Goal: Transaction & Acquisition: Subscribe to service/newsletter

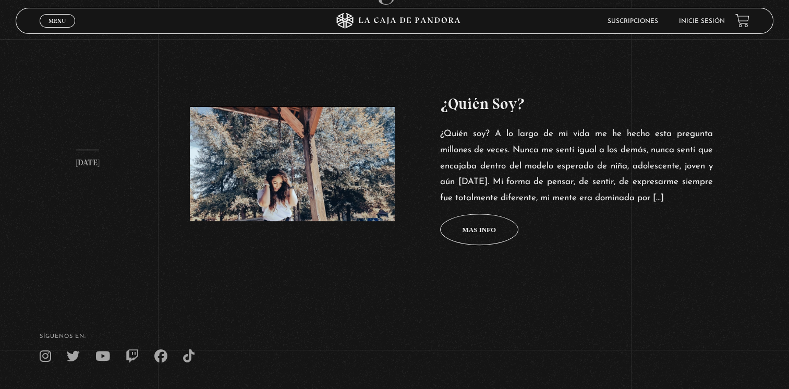
scroll to position [480, 0]
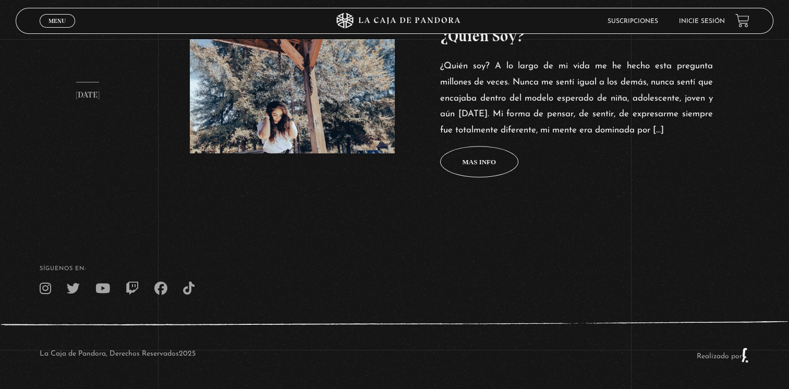
click at [139, 142] on link "21 septiembre, 2021 ¿Quién Soy? ¿Quién soy? A lo largo de mi vida me he hecho e…" at bounding box center [395, 100] width 682 height 257
click at [199, 362] on div "La Caja de Pandora, Derechos Reservados 2025 Realizado por" at bounding box center [394, 355] width 789 height 68
click at [750, 355] on link "Realizado por" at bounding box center [722, 357] width 53 height 8
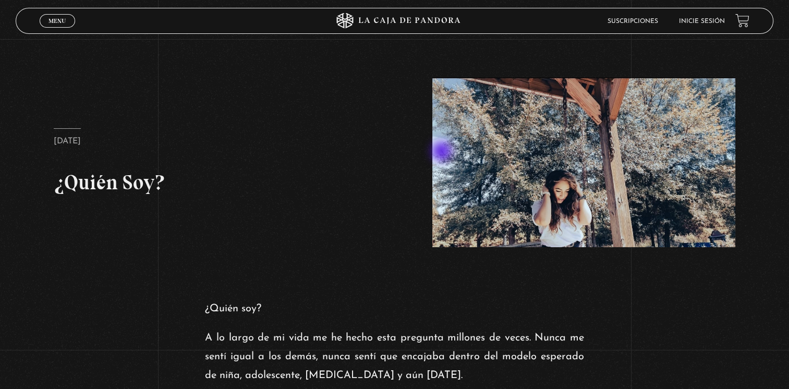
click at [443, 152] on figure at bounding box center [583, 163] width 303 height 170
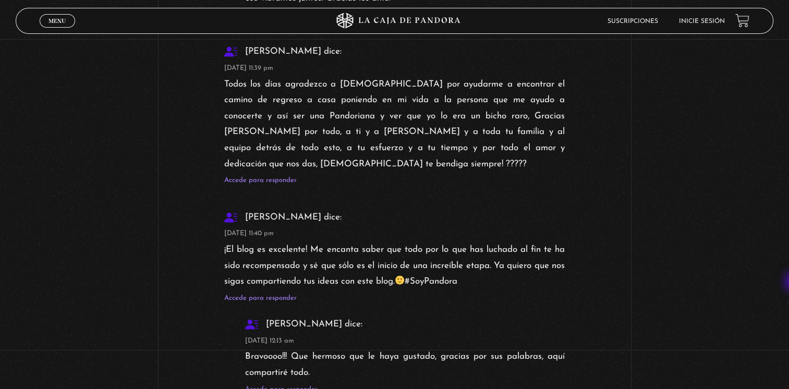
scroll to position [2724, 0]
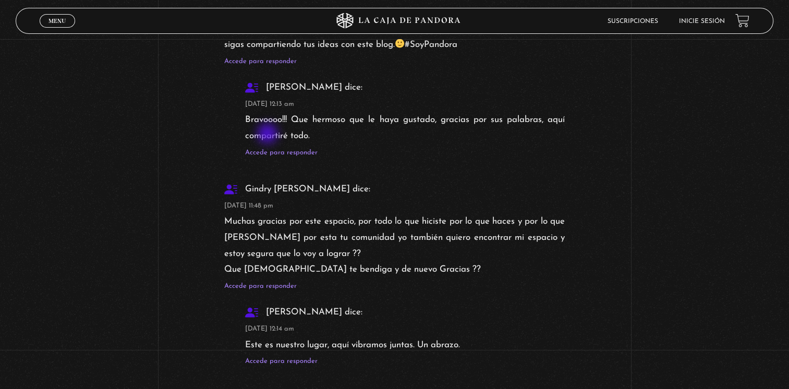
click at [269, 185] on b "Gindry Quiros" at bounding box center [287, 189] width 126 height 9
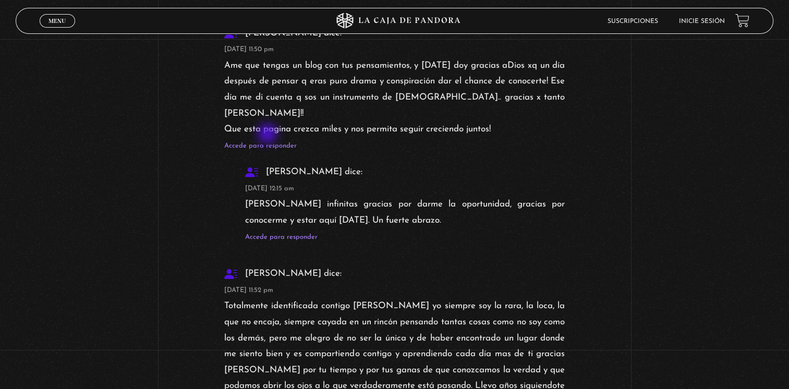
scroll to position [3288, 0]
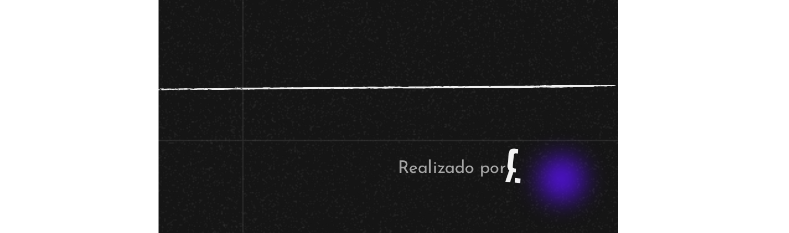
scroll to position [591, 0]
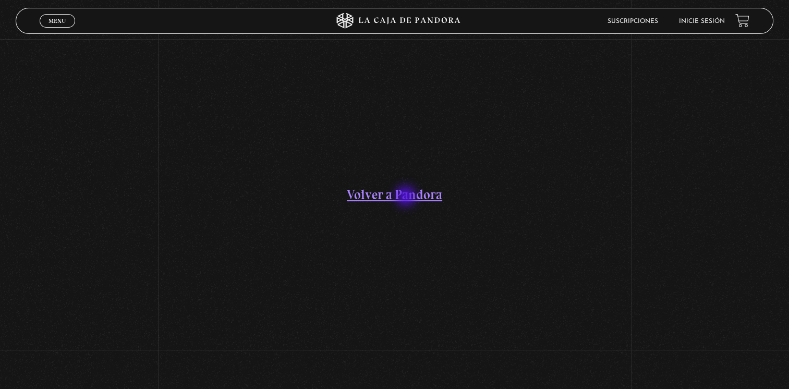
click at [407, 197] on link "Volver a Pandora" at bounding box center [394, 195] width 95 height 16
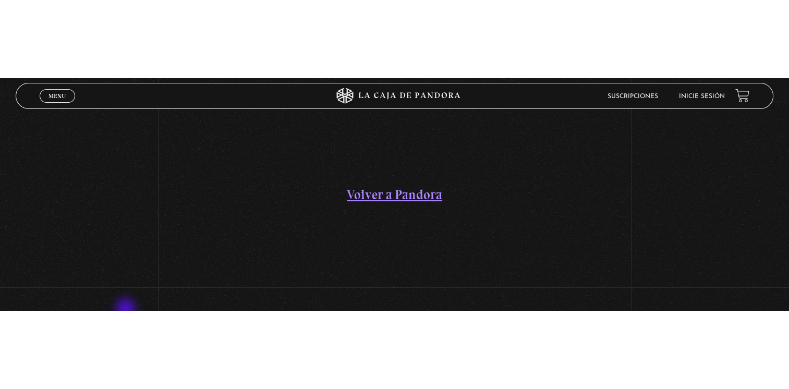
scroll to position [1, 0]
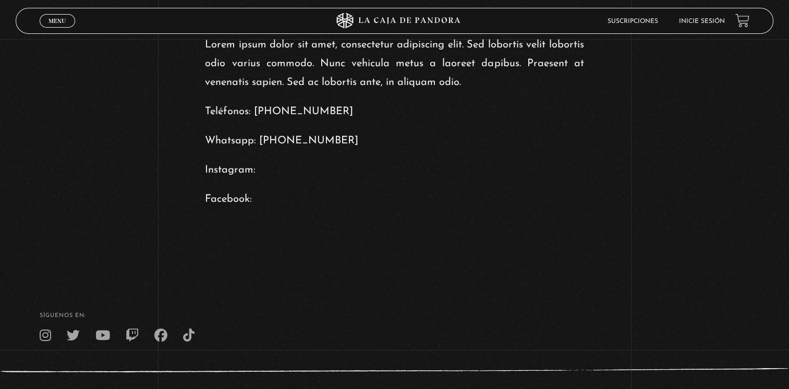
scroll to position [342, 0]
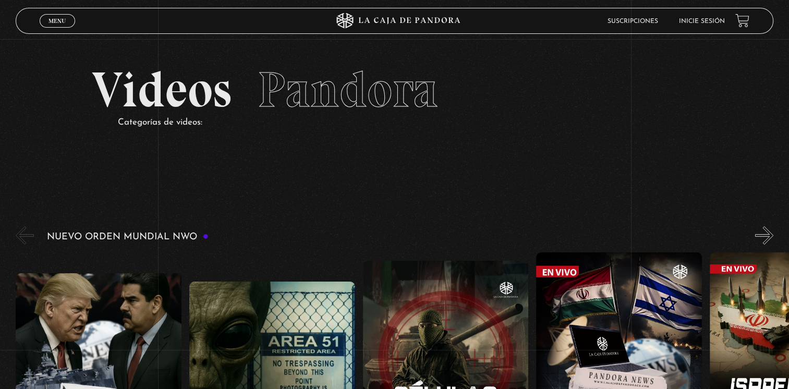
click at [169, 105] on h2 "Videos Pandora" at bounding box center [395, 90] width 606 height 50
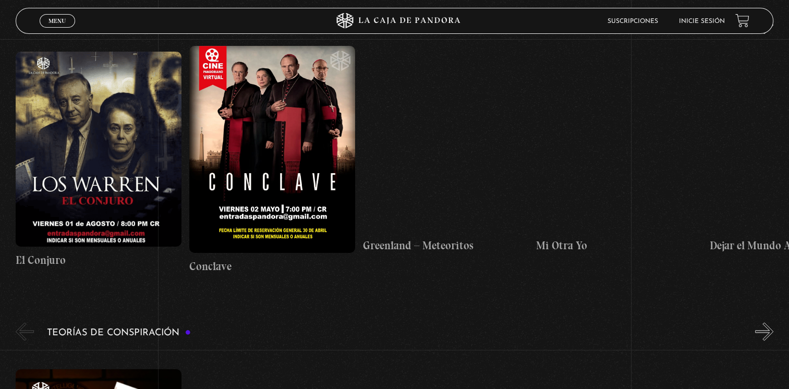
scroll to position [1440, 0]
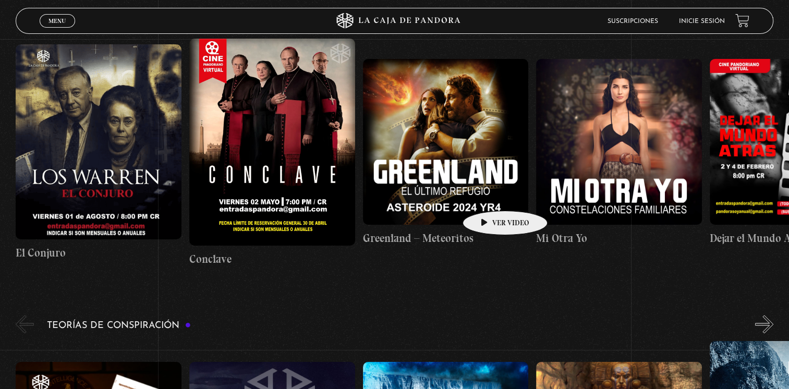
click at [489, 195] on figure at bounding box center [446, 142] width 166 height 166
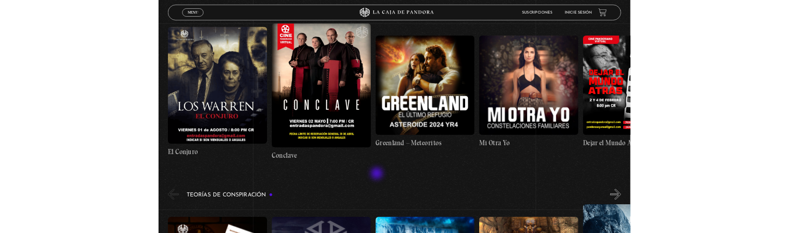
scroll to position [1424, 0]
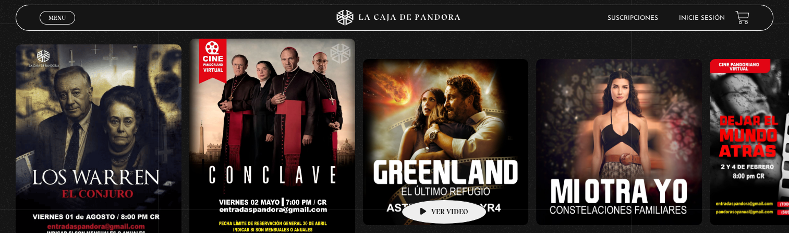
click at [428, 184] on figure at bounding box center [446, 142] width 166 height 166
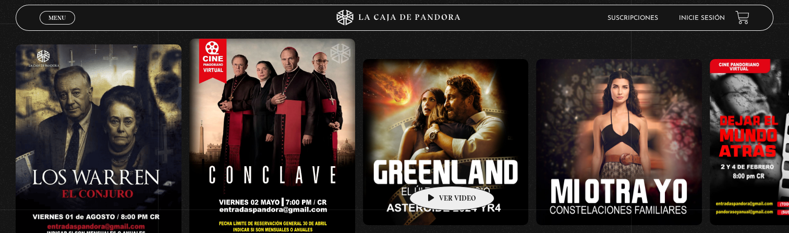
click at [436, 170] on figure at bounding box center [446, 142] width 166 height 166
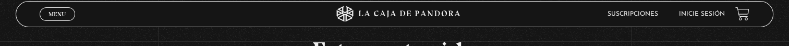
drag, startPoint x: 574, startPoint y: 277, endPoint x: 261, endPoint y: 14, distance: 408.9
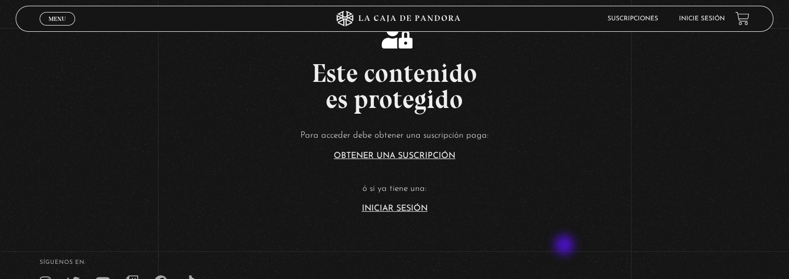
click at [508, 163] on article "Para acceder debe obtener una suscripción paga: Obtener una suscripción ó si ya…" at bounding box center [394, 170] width 789 height 85
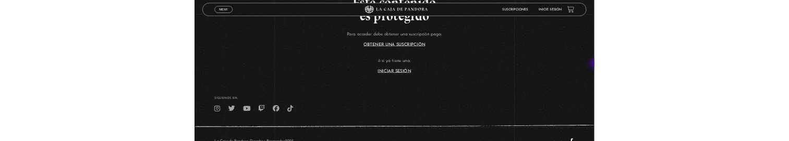
scroll to position [104, 0]
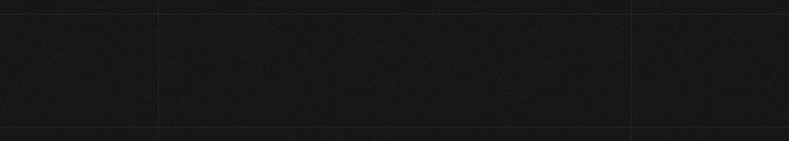
scroll to position [101, 0]
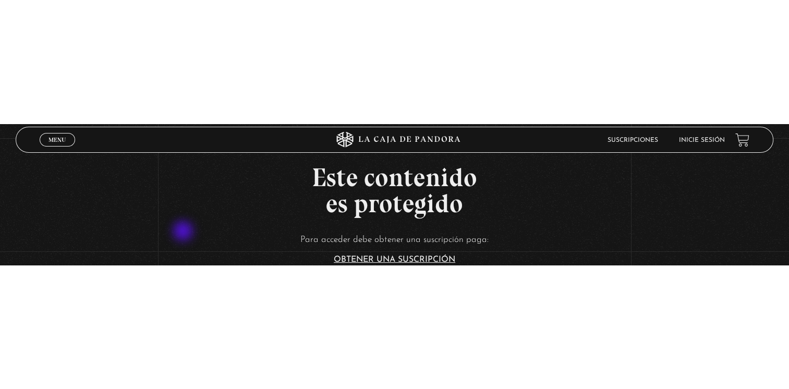
scroll to position [0, 0]
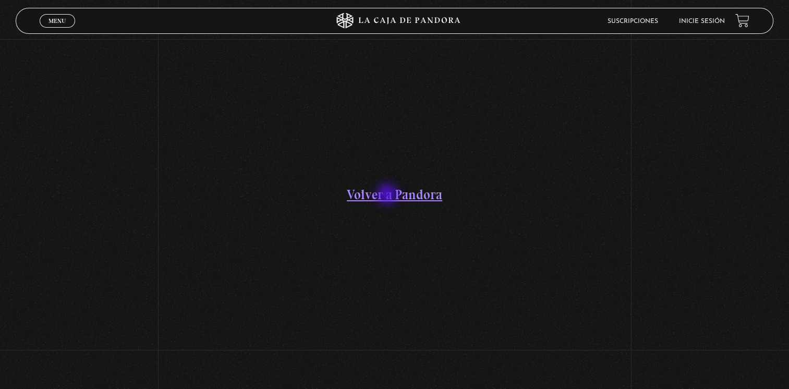
click at [388, 195] on link "Volver a Pandora" at bounding box center [394, 195] width 95 height 16
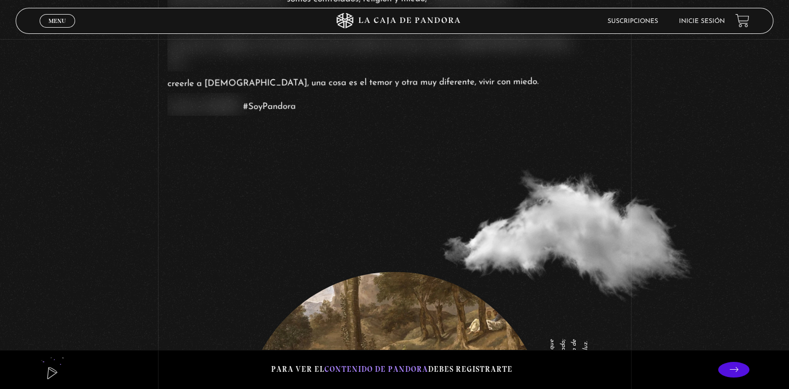
scroll to position [1294, 0]
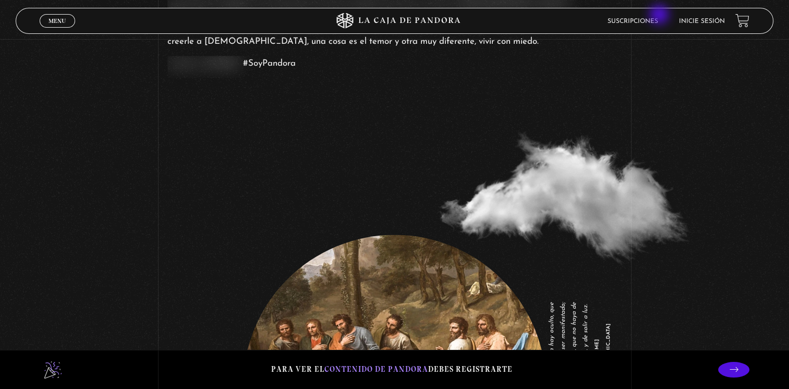
click at [658, 16] on li "Suscripciones" at bounding box center [633, 21] width 51 height 16
click at [654, 17] on li "Suscripciones" at bounding box center [633, 21] width 51 height 16
click at [639, 22] on link "Suscripciones" at bounding box center [633, 21] width 51 height 6
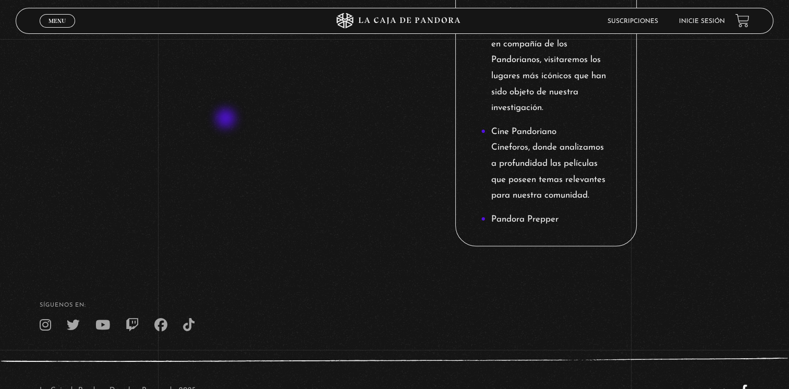
scroll to position [1407, 0]
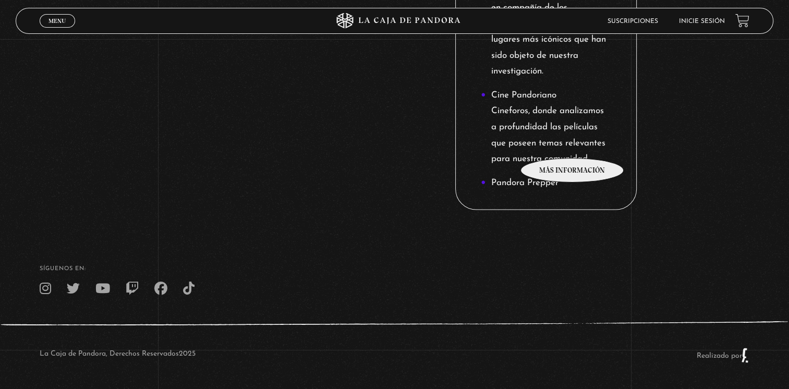
click at [573, 142] on li "Cine Pandoriano Cineforos, donde analizamos a profundidad las películas que pos…" at bounding box center [546, 128] width 130 height 80
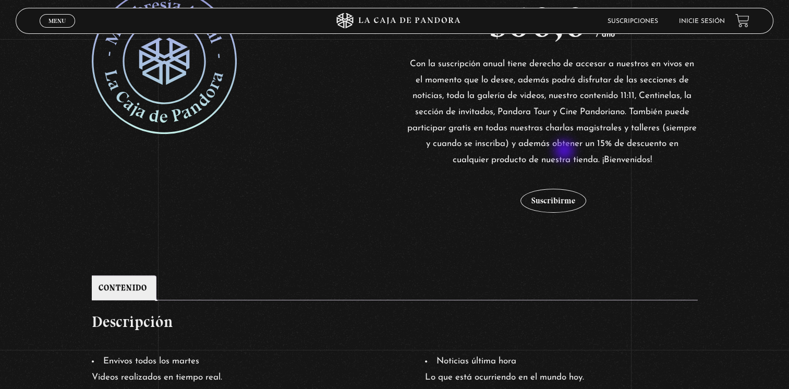
scroll to position [292, 0]
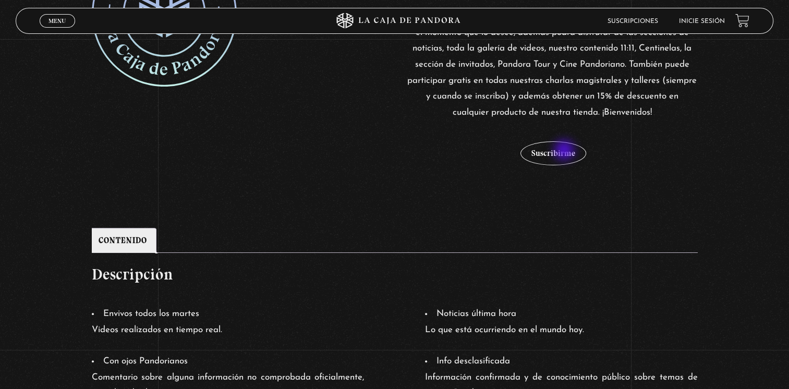
click at [566, 151] on button "Suscribirme" at bounding box center [554, 153] width 66 height 24
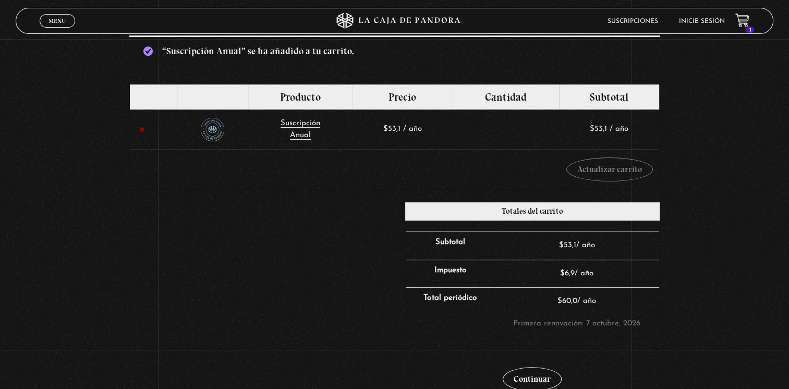
scroll to position [230, 0]
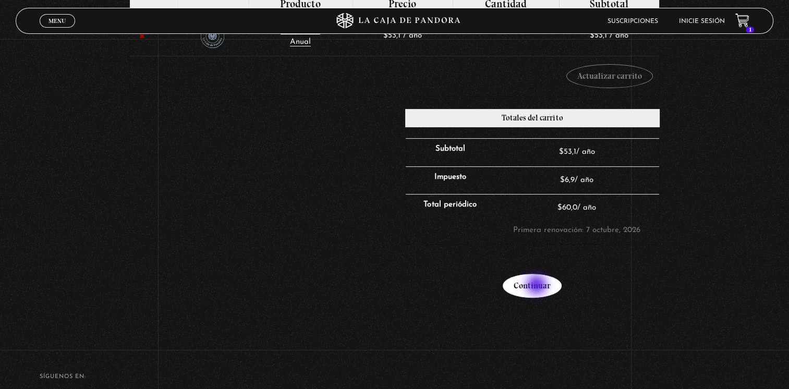
click at [538, 286] on link "Continuar" at bounding box center [532, 286] width 59 height 24
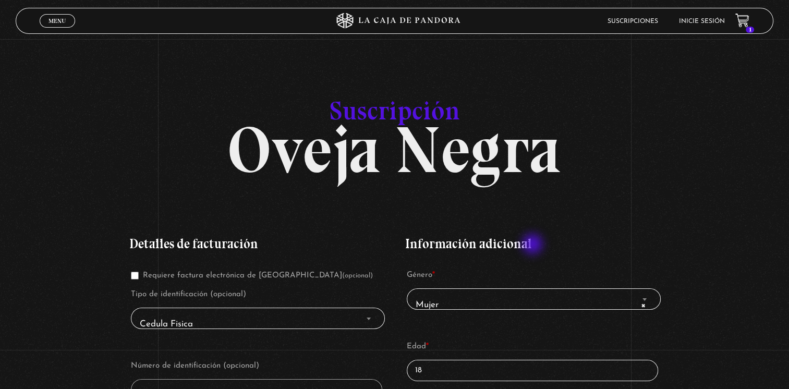
click at [534, 245] on h3 "Información adicional" at bounding box center [532, 243] width 255 height 13
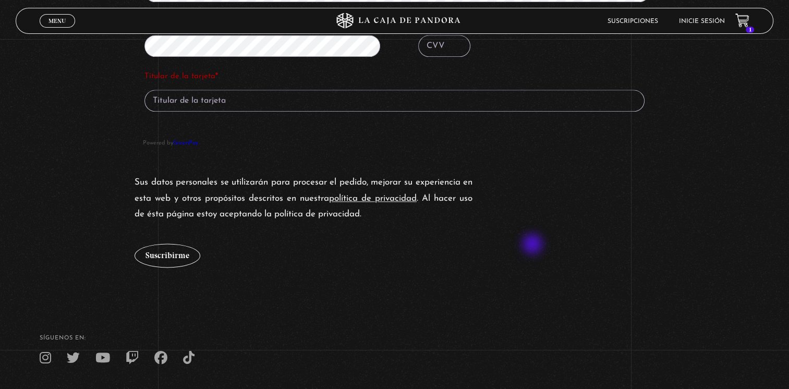
scroll to position [1273, 0]
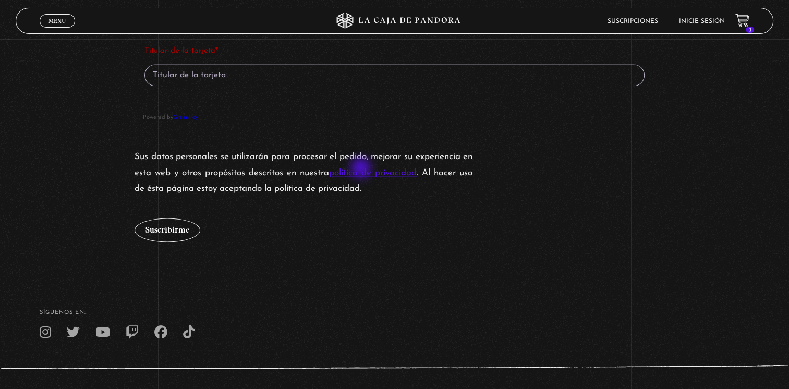
click at [362, 169] on link "política de privacidad" at bounding box center [373, 173] width 88 height 9
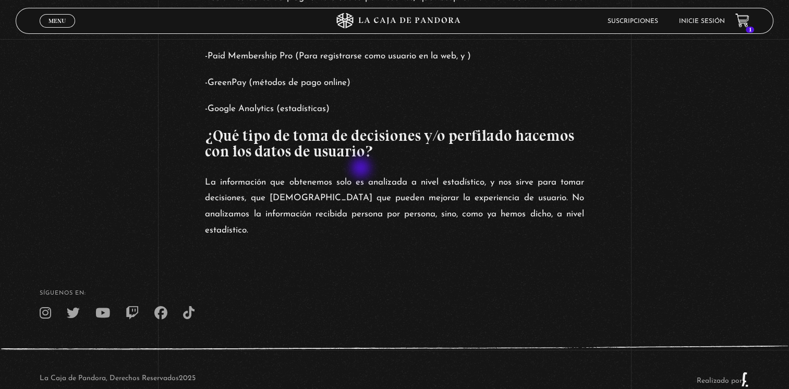
scroll to position [2676, 0]
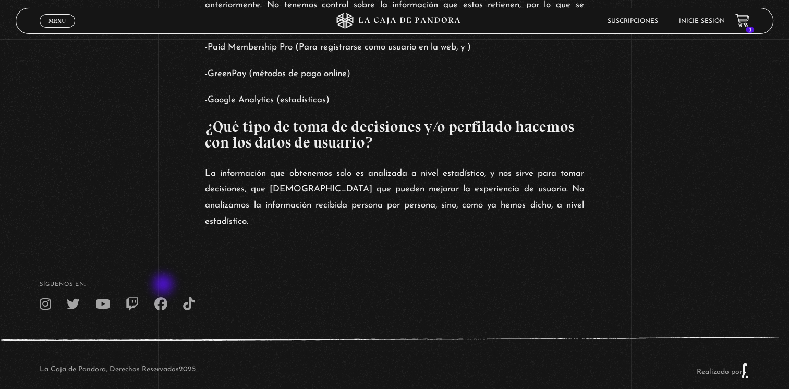
click at [164, 298] on icon at bounding box center [160, 304] width 13 height 13
click at [99, 298] on icon at bounding box center [102, 304] width 15 height 13
click at [128, 298] on icon at bounding box center [132, 304] width 13 height 13
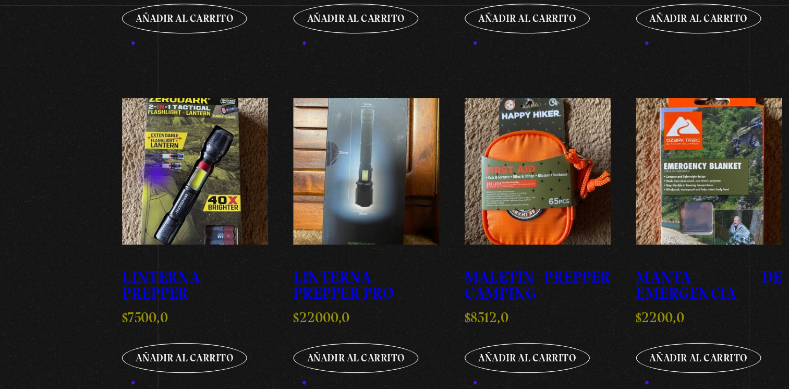
scroll to position [355, 0]
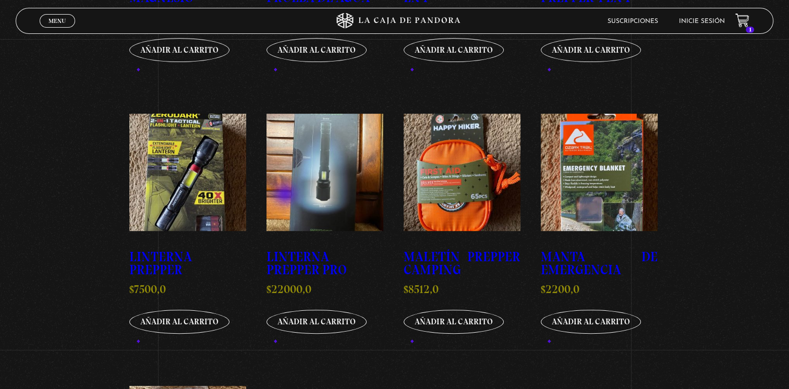
click at [286, 195] on link "Linterna Prepper PRO $ 22000,0" at bounding box center [325, 205] width 117 height 182
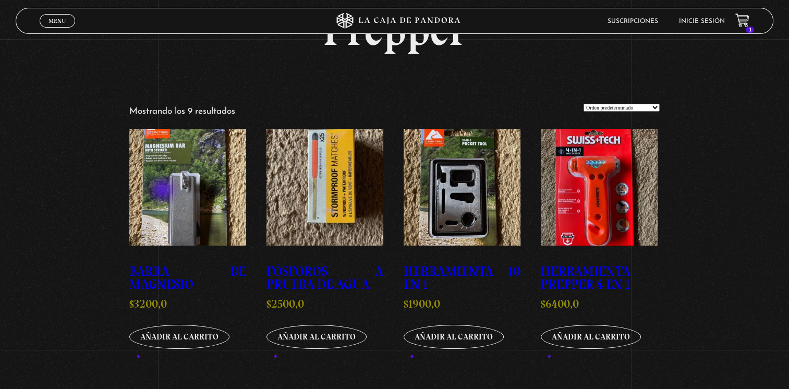
scroll to position [63, 0]
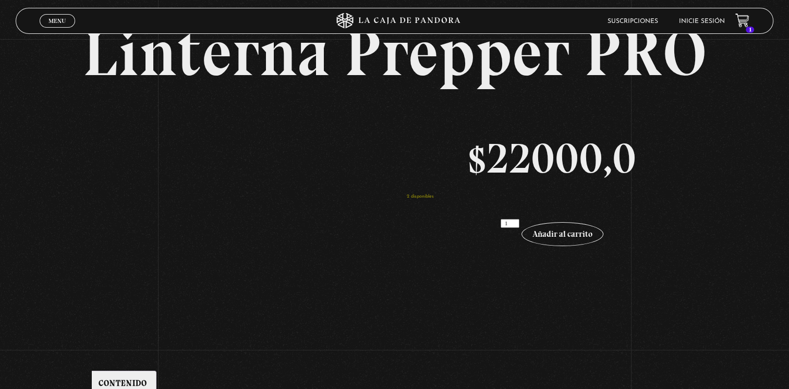
scroll to position [21, 0]
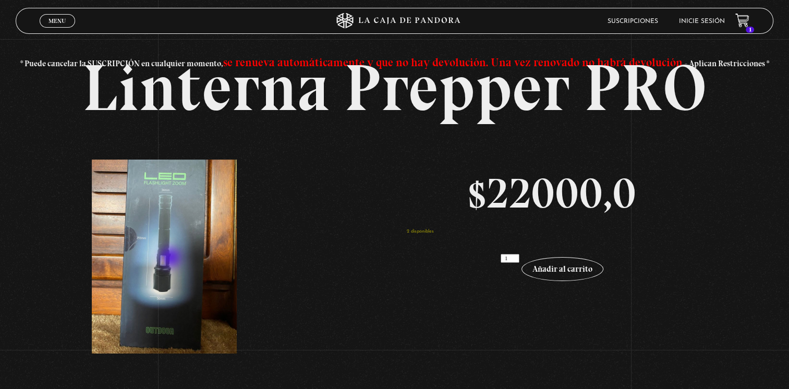
drag, startPoint x: 172, startPoint y: 259, endPoint x: 192, endPoint y: 308, distance: 53.6
click at [192, 308] on link at bounding box center [237, 257] width 291 height 194
drag, startPoint x: 357, startPoint y: 212, endPoint x: 294, endPoint y: 242, distance: 69.8
click at [294, 242] on link at bounding box center [237, 257] width 291 height 194
